Goal: Ask a question: Seek information or help from site administrators or community

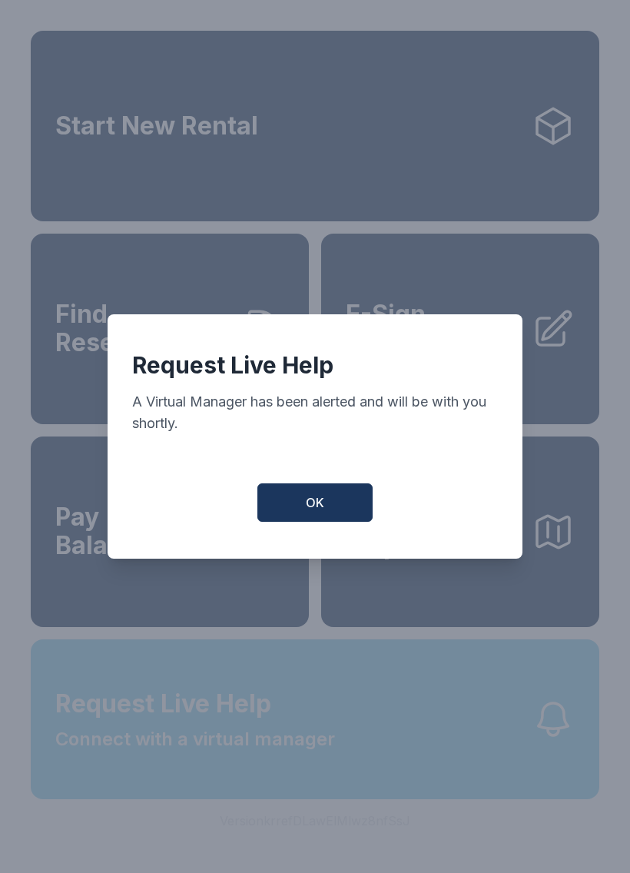
scroll to position [18, 0]
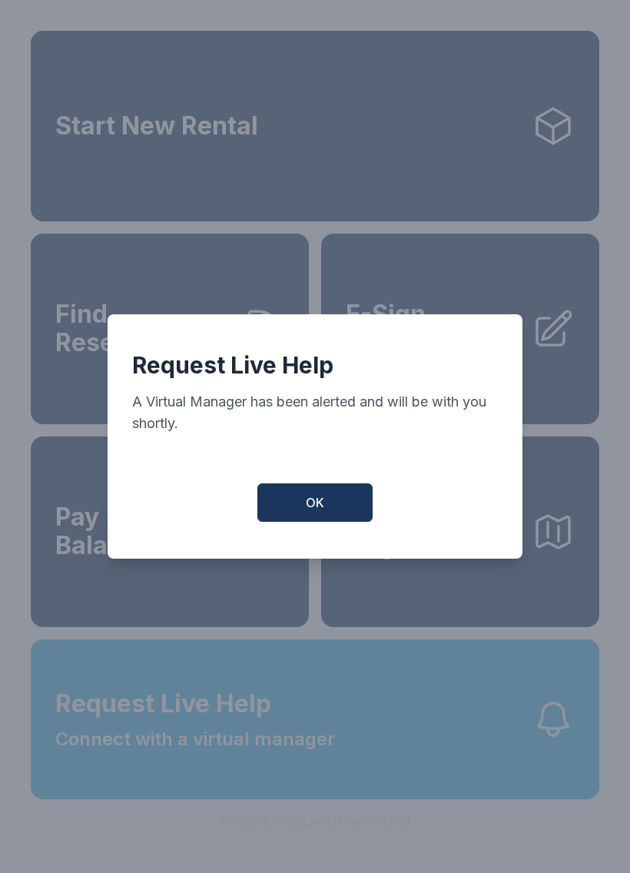
click at [313, 508] on span "OK" at bounding box center [315, 503] width 18 height 18
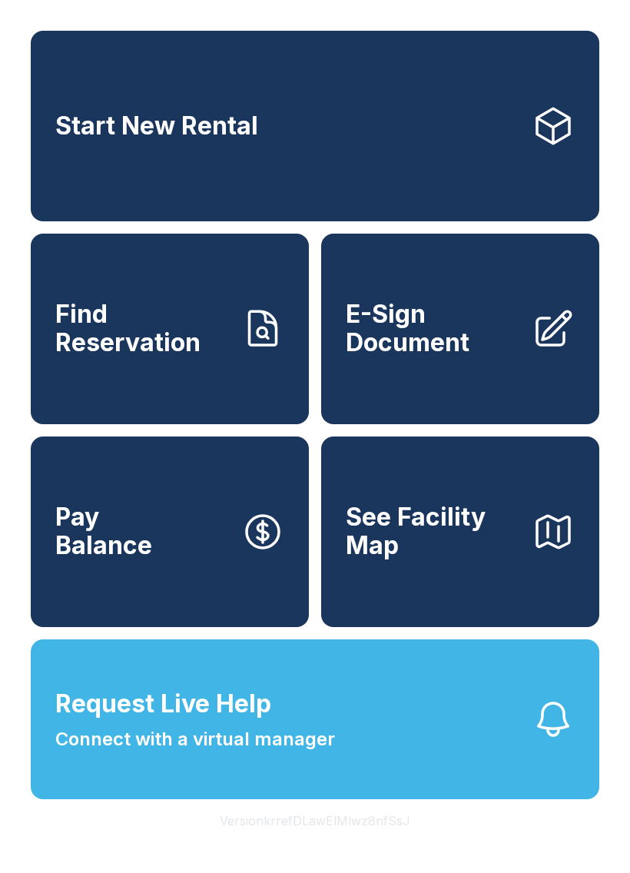
click at [470, 788] on button "Request Live Help Connect with a virtual manager" at bounding box center [315, 720] width 569 height 160
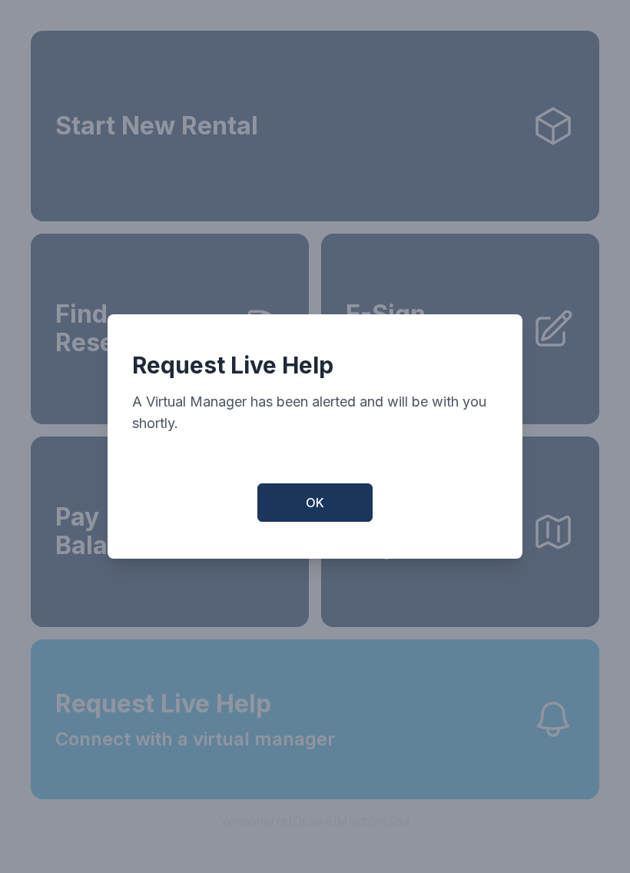
click at [323, 507] on span "OK" at bounding box center [315, 503] width 18 height 18
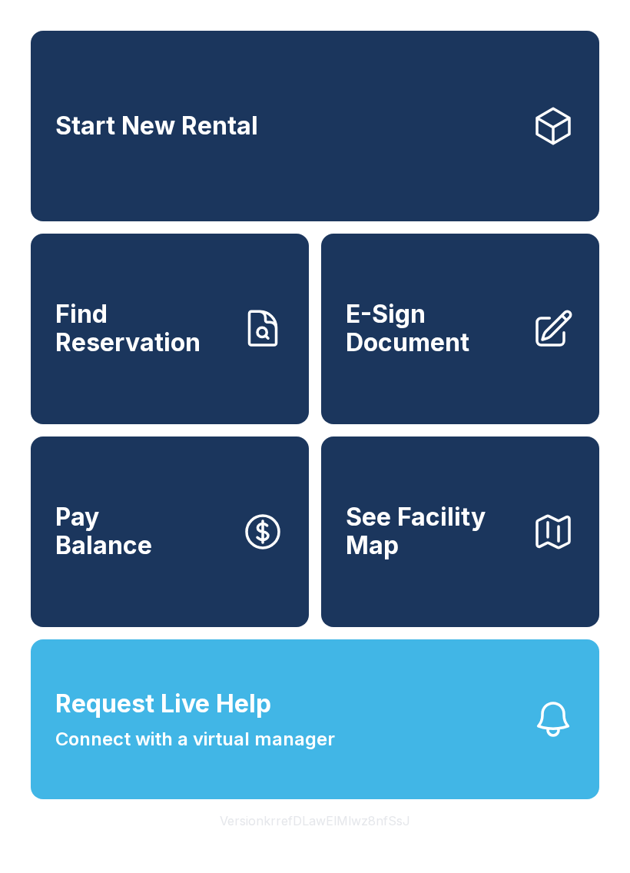
click at [513, 749] on button "Request Live Help Connect with a virtual manager" at bounding box center [315, 720] width 569 height 160
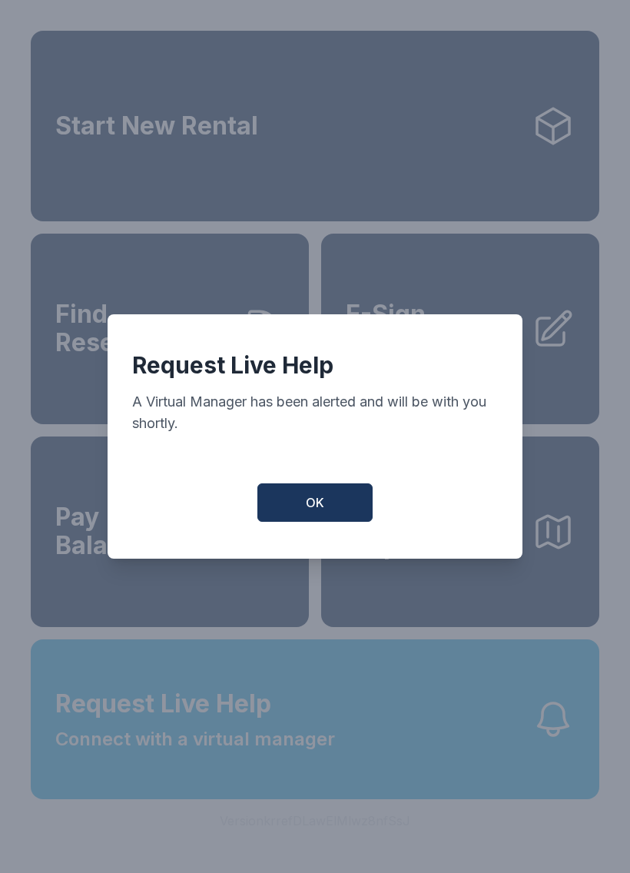
click at [305, 497] on button "OK" at bounding box center [315, 503] width 115 height 38
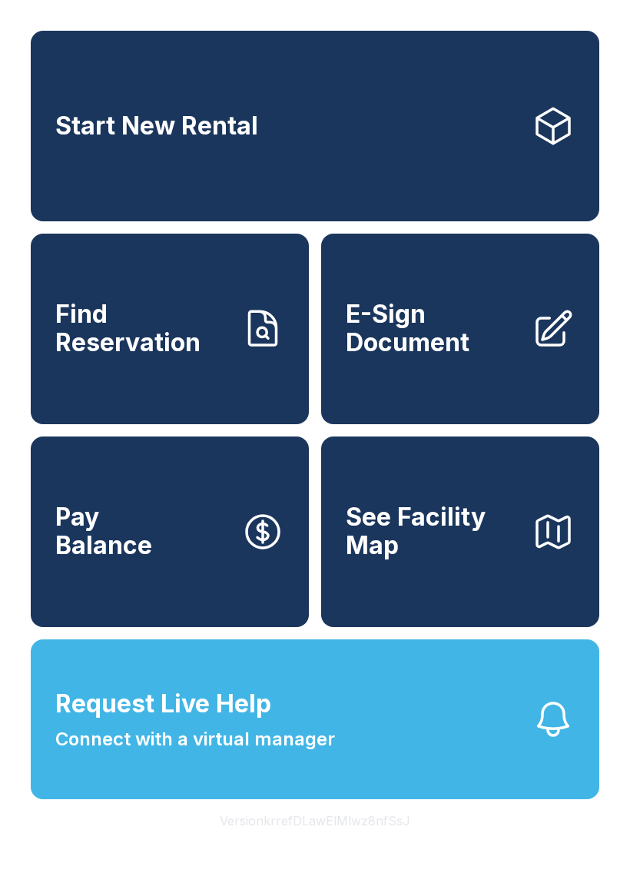
click at [149, 723] on span "Request Live Help" at bounding box center [163, 704] width 216 height 37
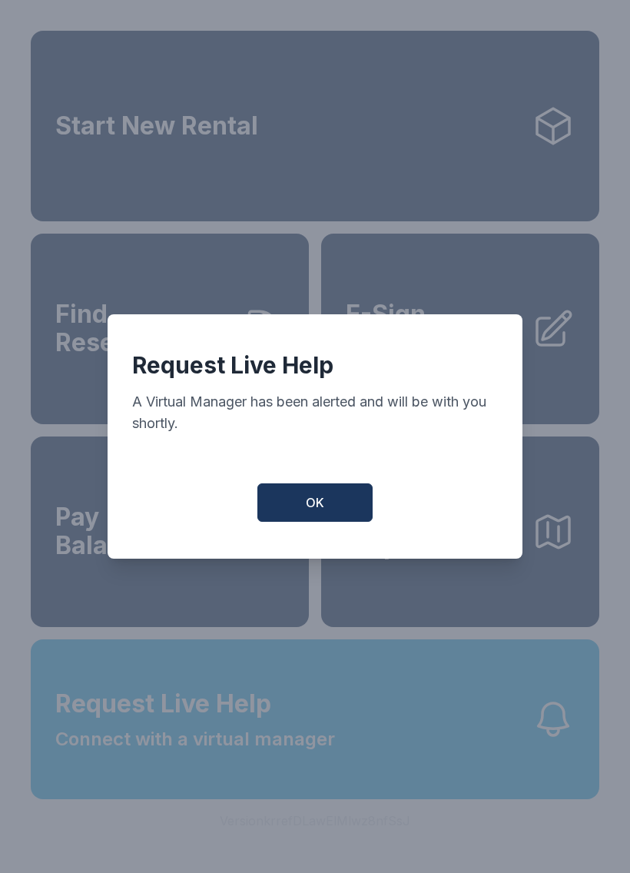
click at [324, 512] on span "OK" at bounding box center [315, 503] width 18 height 18
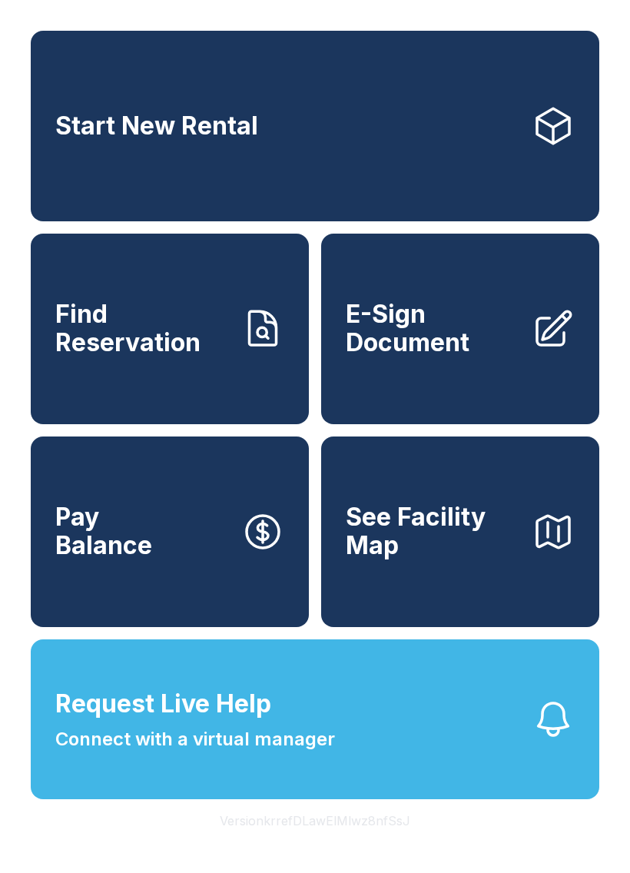
click at [405, 750] on button "Request Live Help Connect with a virtual manager" at bounding box center [315, 720] width 569 height 160
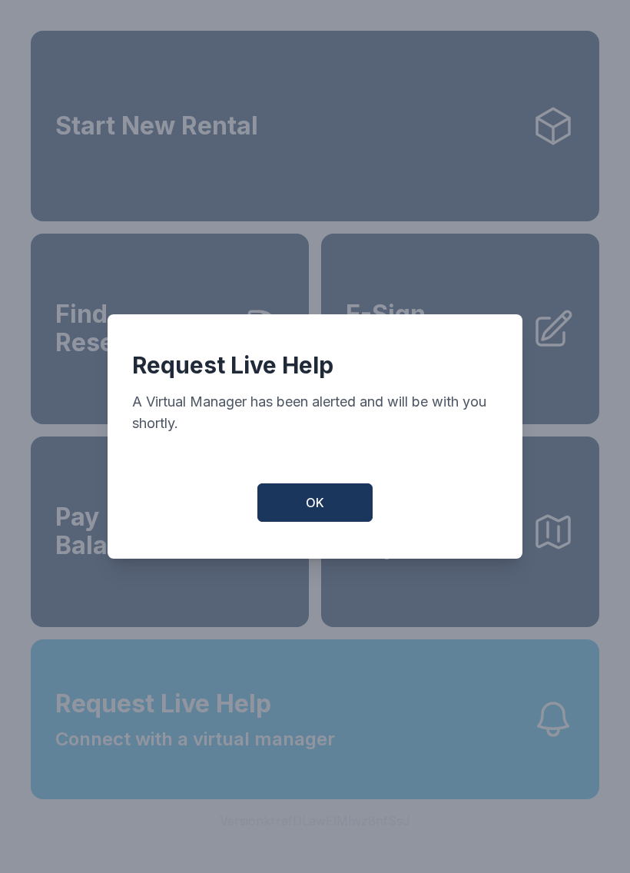
click at [317, 485] on div "Request Live Help A Virtual Manager has been alerted and will be with you short…" at bounding box center [315, 436] width 415 height 244
click at [334, 493] on button "OK" at bounding box center [315, 503] width 115 height 38
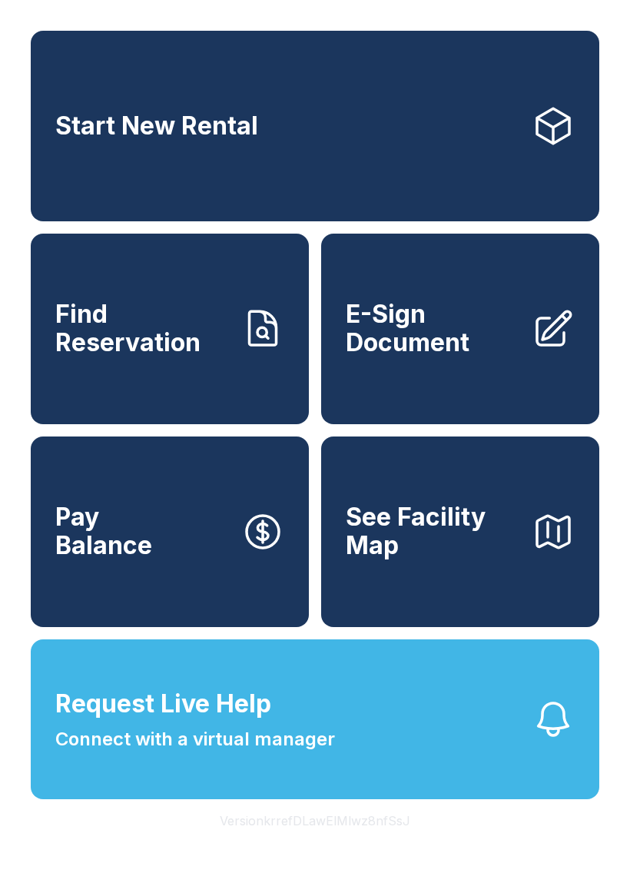
click at [318, 788] on button "Request Live Help Connect with a virtual manager" at bounding box center [315, 720] width 569 height 160
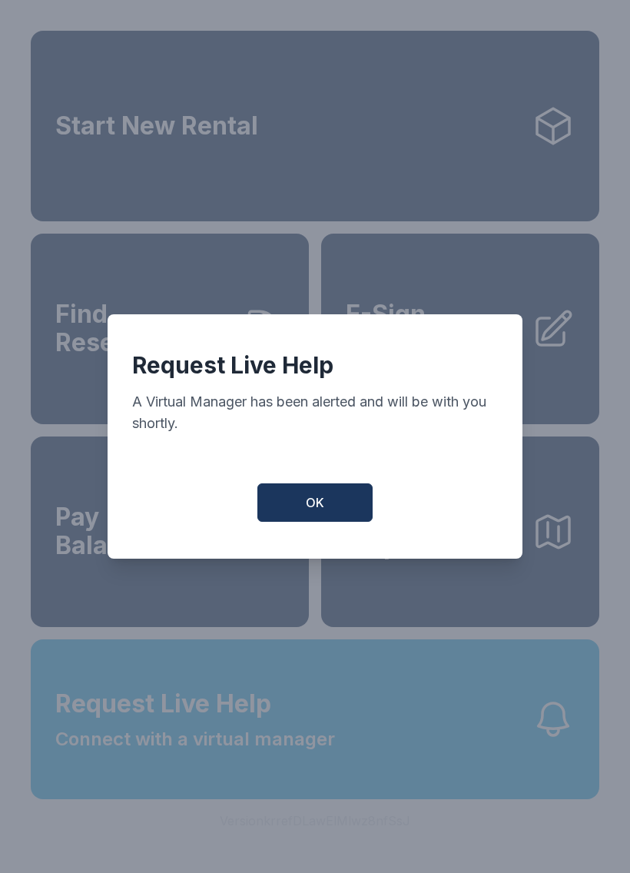
click at [314, 512] on span "OK" at bounding box center [315, 503] width 18 height 18
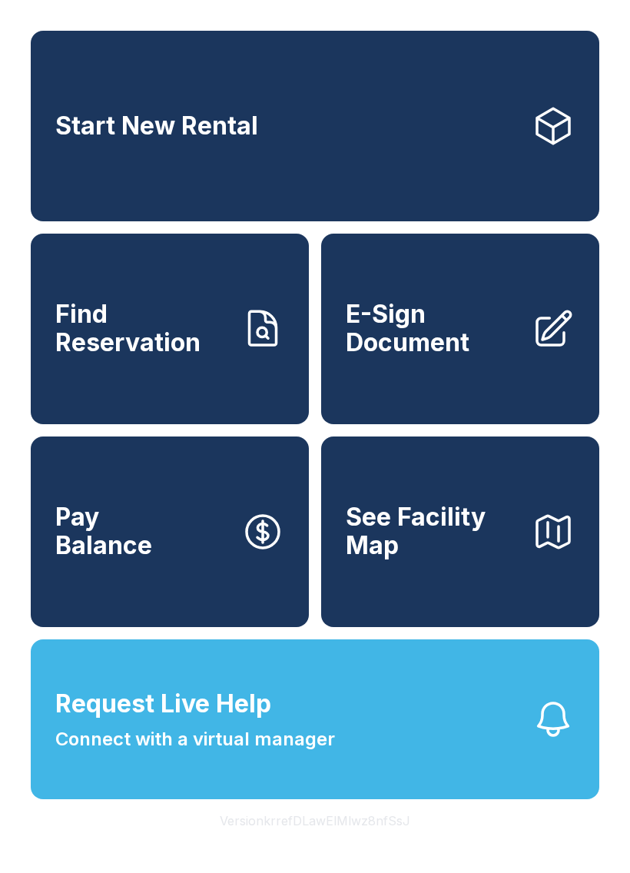
click at [365, 750] on button "Request Live Help Connect with a virtual manager" at bounding box center [315, 720] width 569 height 160
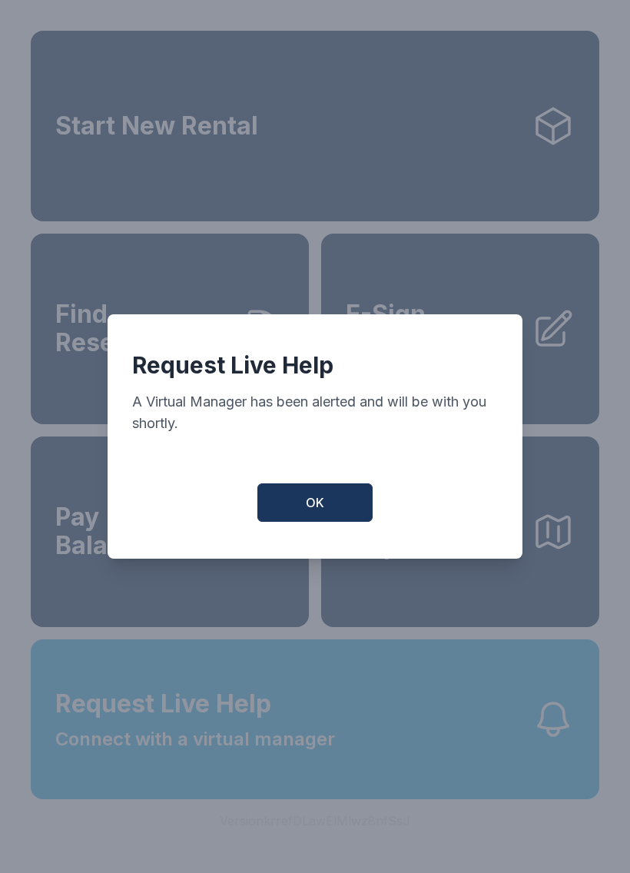
click at [314, 522] on button "OK" at bounding box center [315, 503] width 115 height 38
